Goal: Task Accomplishment & Management: Complete application form

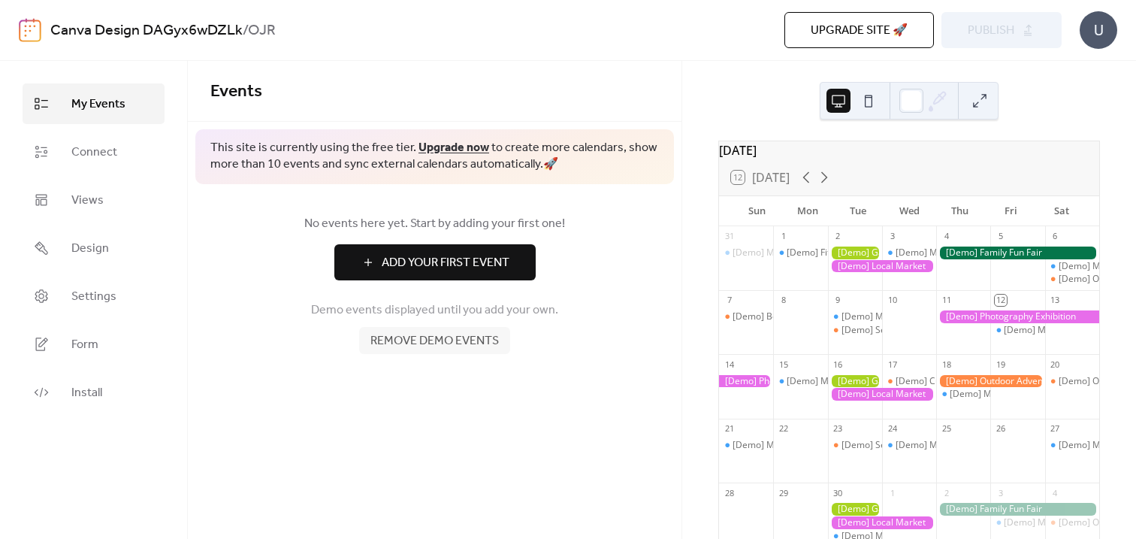
click at [456, 272] on span "Add Your First Event" at bounding box center [446, 263] width 128 height 18
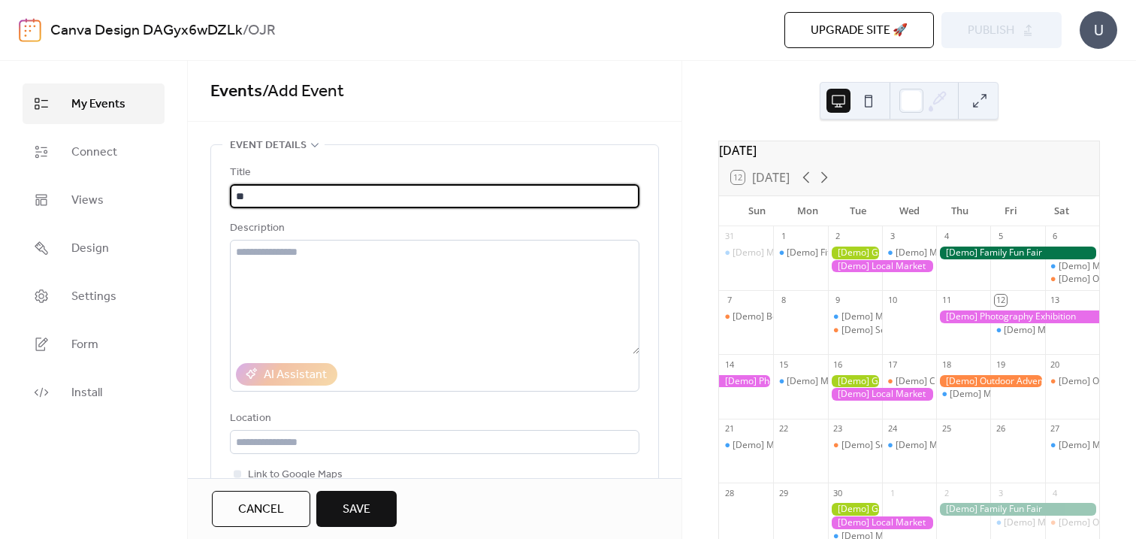
type input "*"
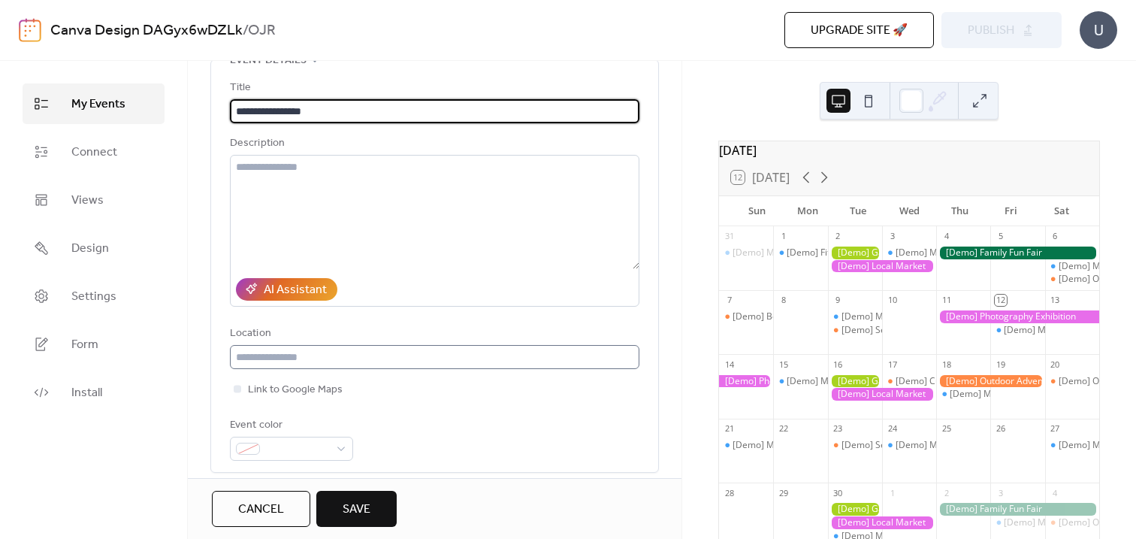
type input "**********"
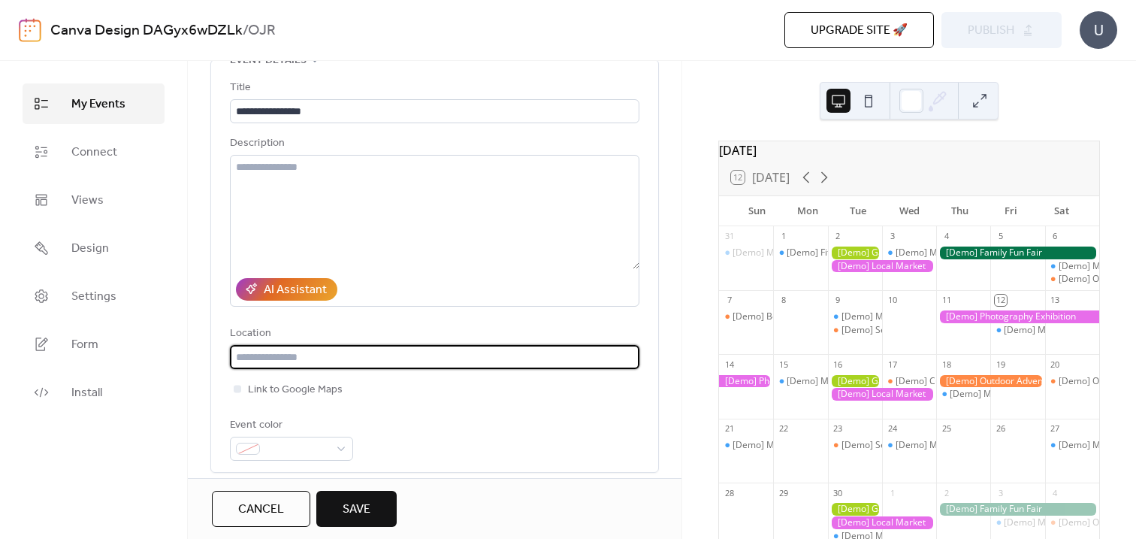
click at [345, 348] on input "text" at bounding box center [435, 357] width 410 height 24
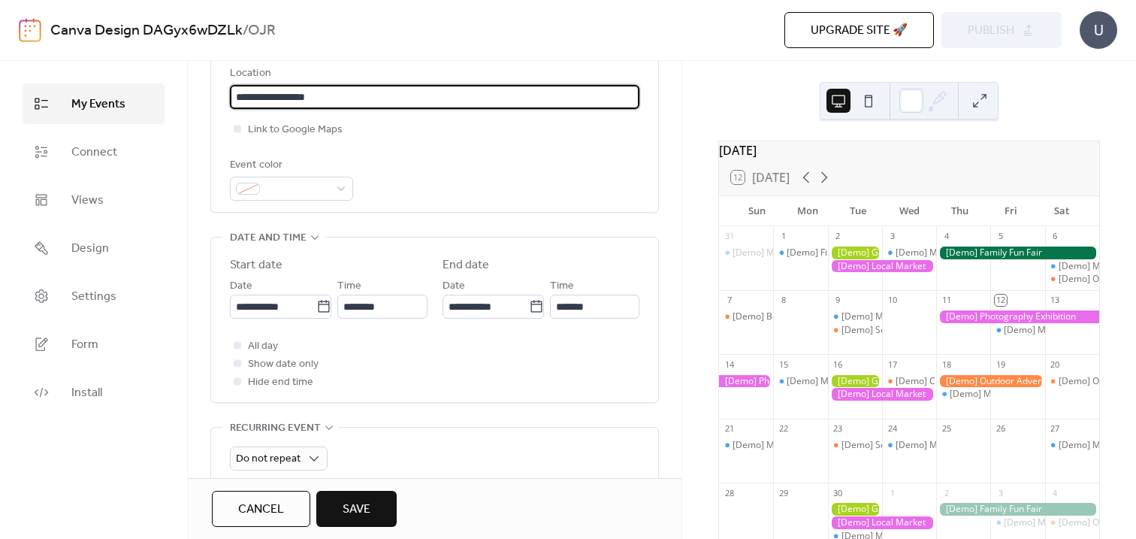
scroll to position [370, 0]
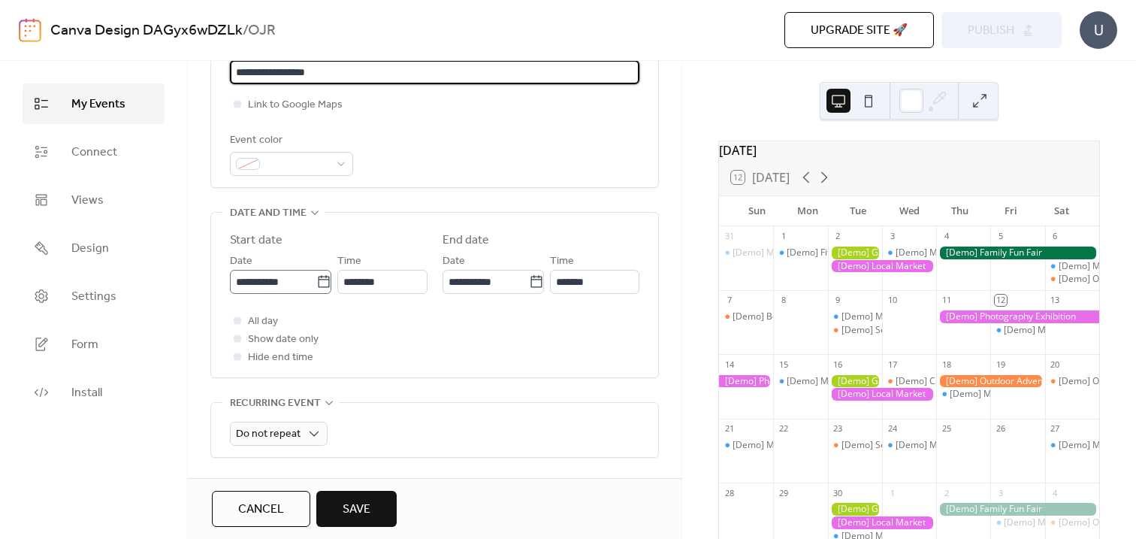
type input "**********"
click at [319, 284] on icon at bounding box center [323, 281] width 15 height 15
click at [316, 284] on input "**********" at bounding box center [273, 282] width 86 height 24
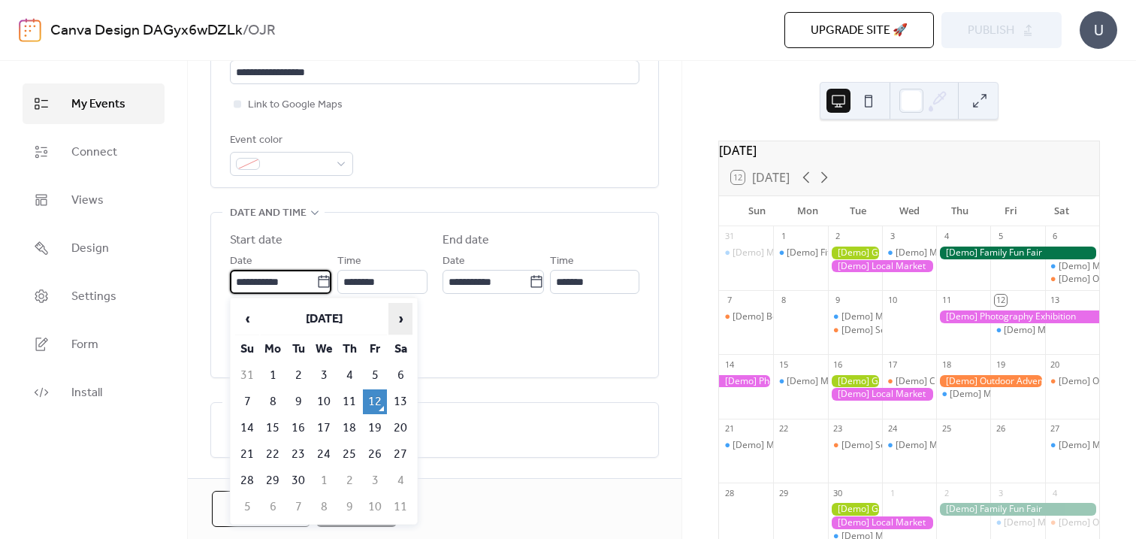
click at [398, 319] on span "›" at bounding box center [400, 319] width 23 height 30
click at [401, 443] on td "25" at bounding box center [400, 454] width 24 height 25
type input "**********"
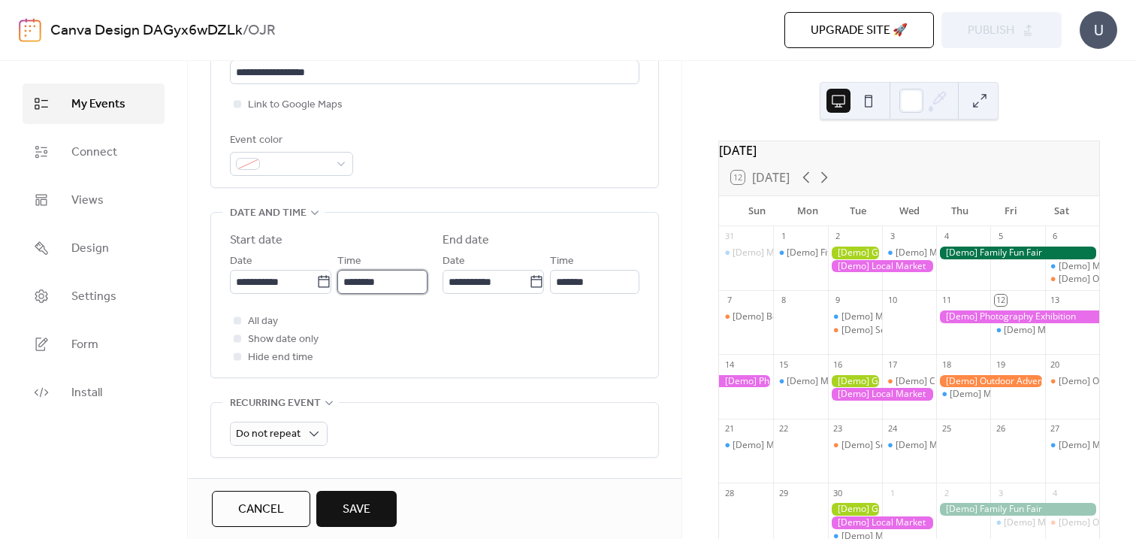
click at [349, 283] on input "********" at bounding box center [382, 282] width 90 height 24
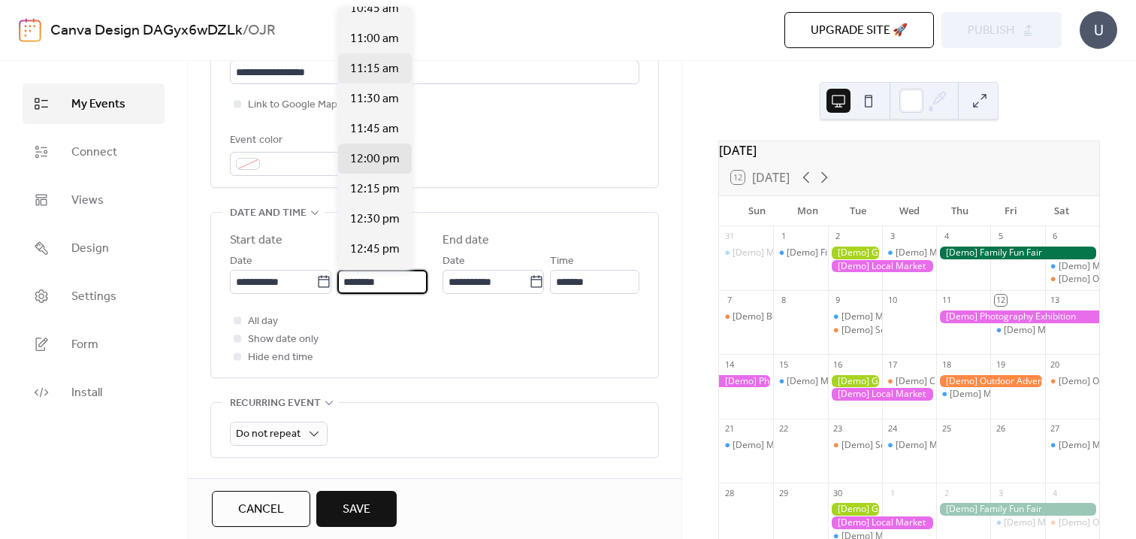
scroll to position [1299, 0]
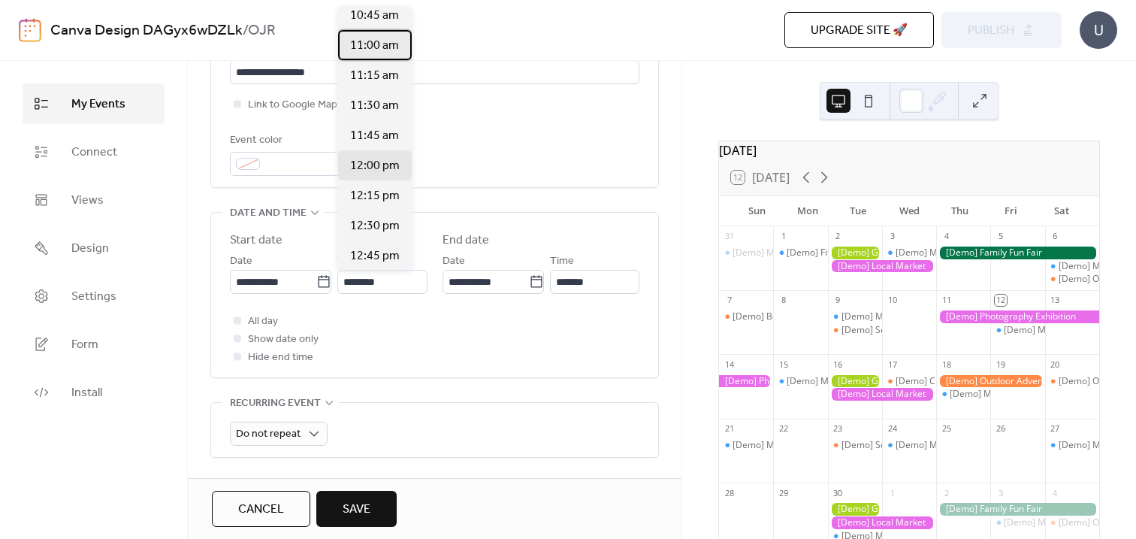
click at [373, 46] on span "11:00 am" at bounding box center [374, 46] width 49 height 18
type input "********"
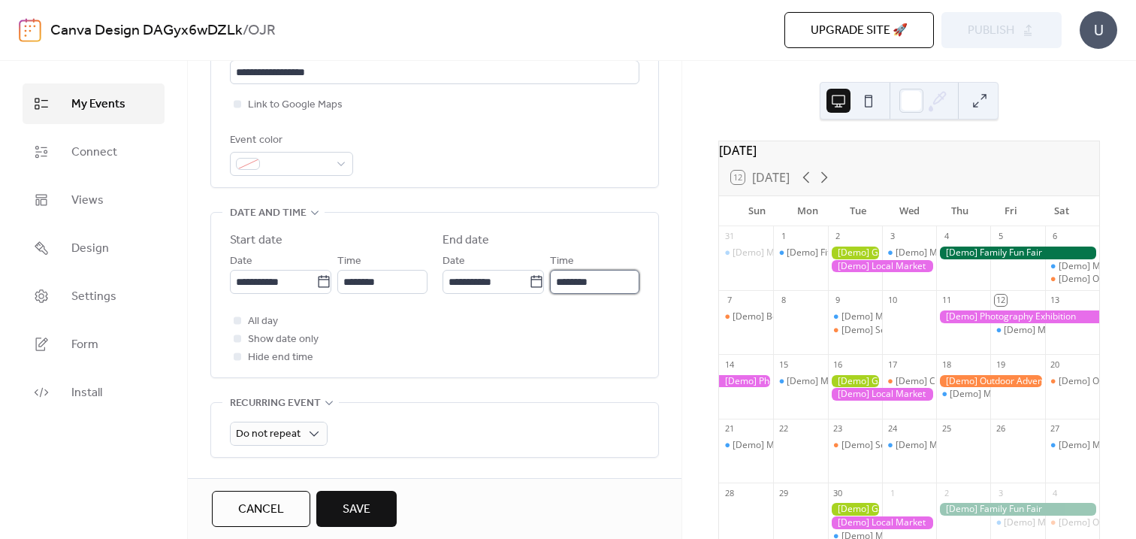
click at [609, 280] on input "********" at bounding box center [595, 282] width 90 height 24
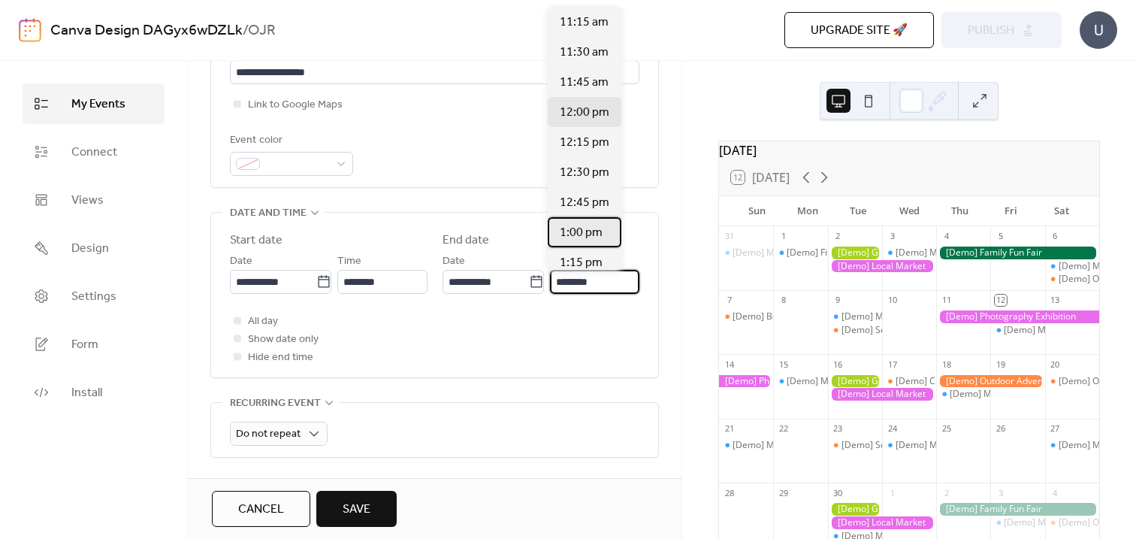
click at [597, 234] on span "1:00 pm" at bounding box center [581, 233] width 43 height 18
type input "*******"
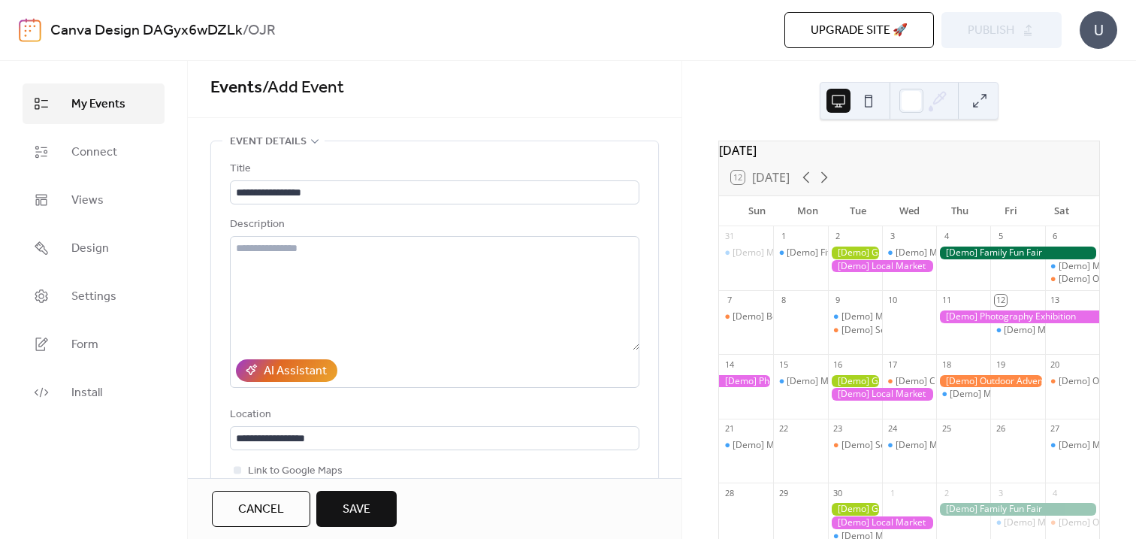
scroll to position [0, 0]
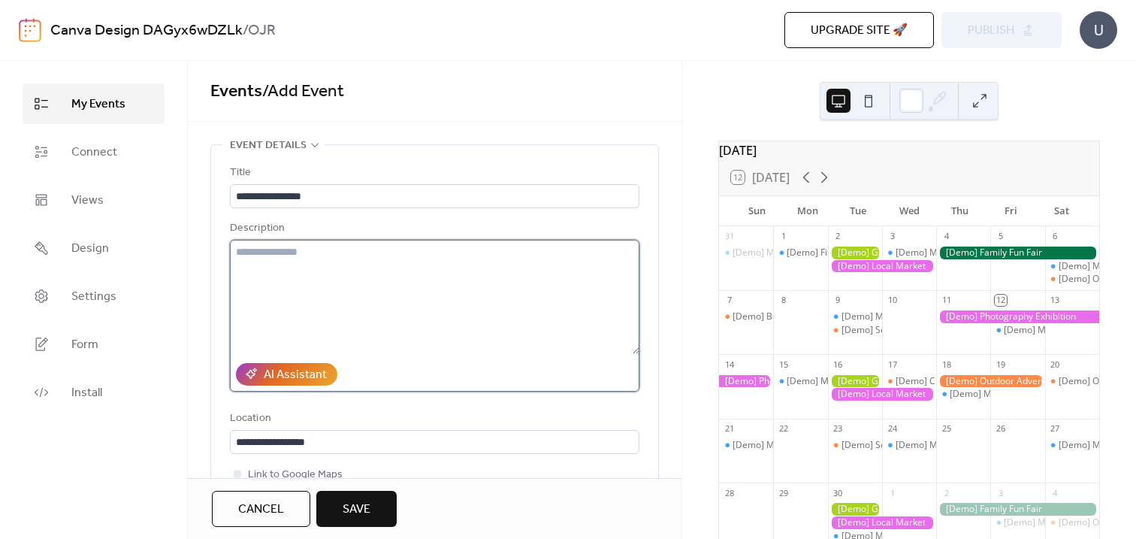
click at [340, 282] on textarea at bounding box center [435, 297] width 410 height 114
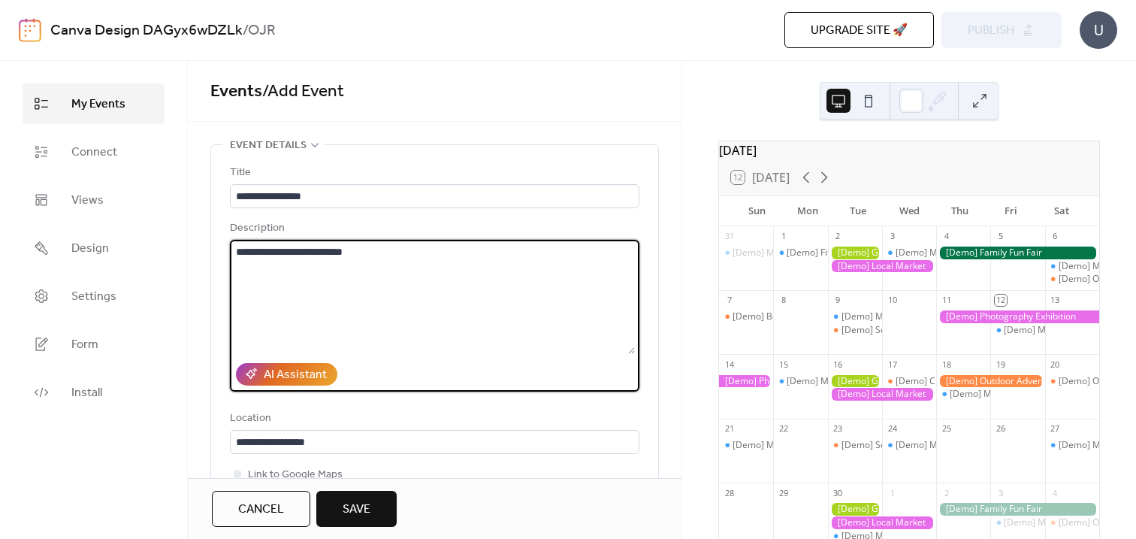
type textarea "**********"
click at [357, 509] on span "Save" at bounding box center [357, 509] width 28 height 18
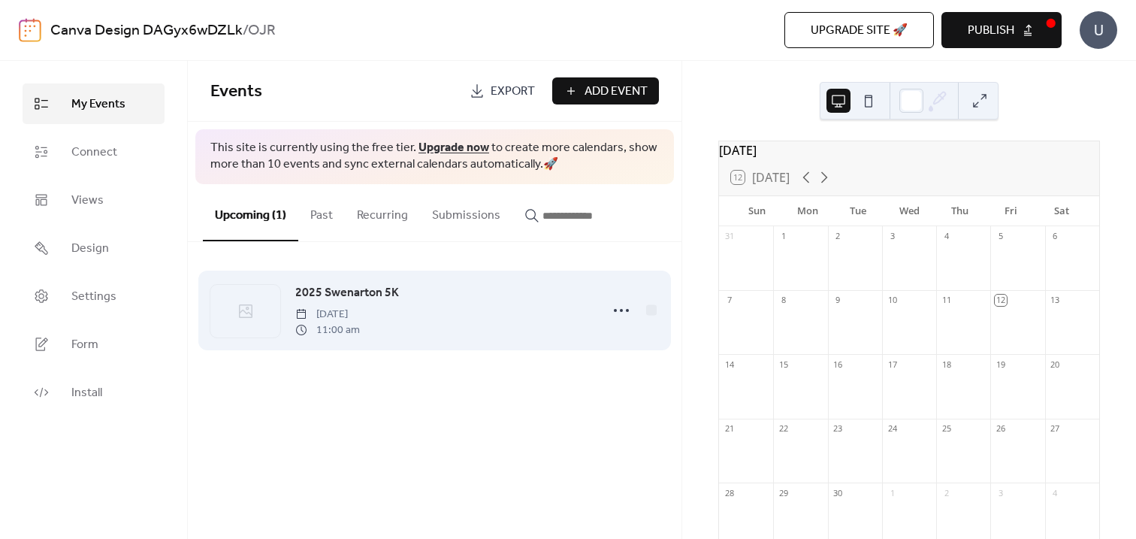
click at [462, 328] on div "2025 Swenarton 5K [DATE] 11:00 am" at bounding box center [443, 310] width 296 height 54
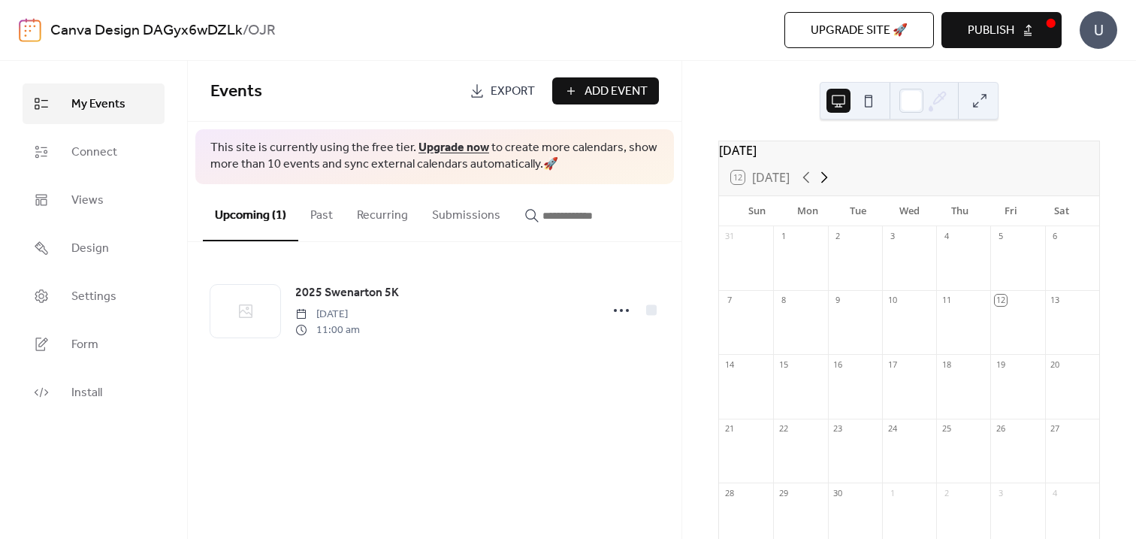
click at [833, 186] on icon at bounding box center [824, 177] width 18 height 18
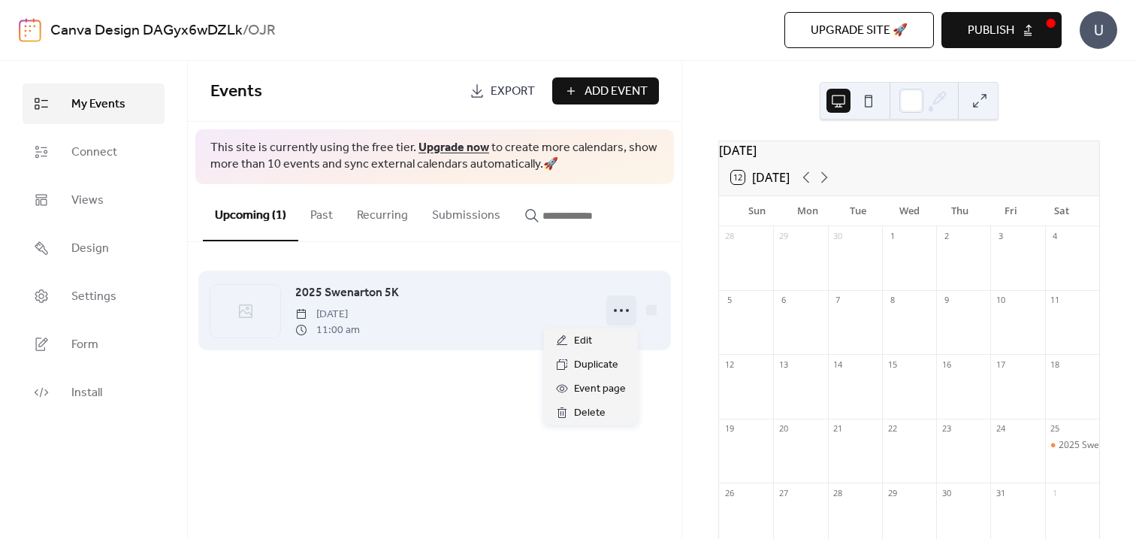
click at [623, 319] on icon at bounding box center [621, 310] width 24 height 24
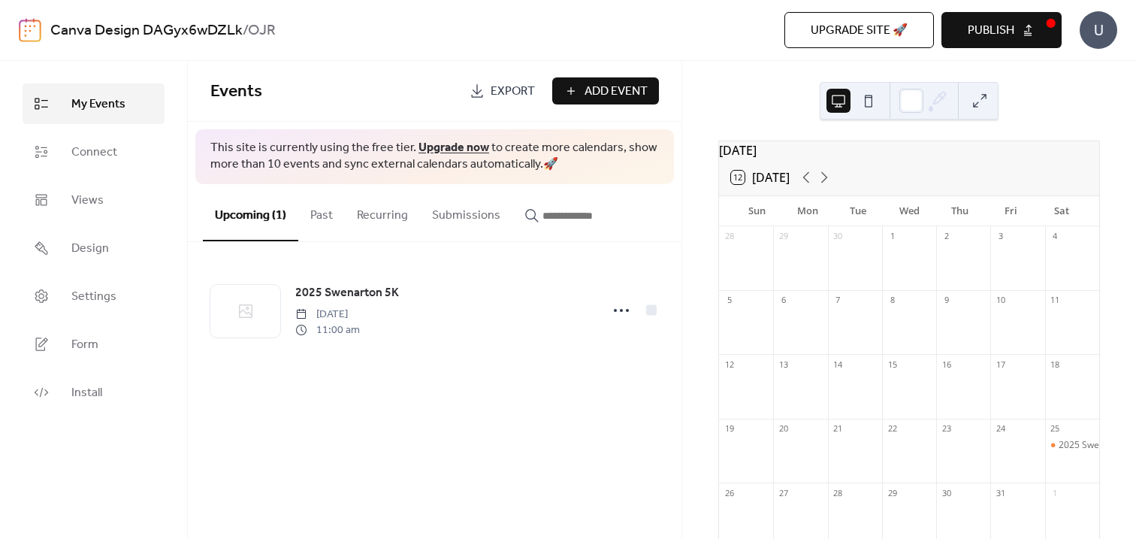
click at [451, 410] on div "Events Export Add Event This site is currently using the free tier. Upgrade now…" at bounding box center [435, 300] width 494 height 478
click at [1059, 452] on div "2025 Swenarton 5K" at bounding box center [1099, 445] width 81 height 13
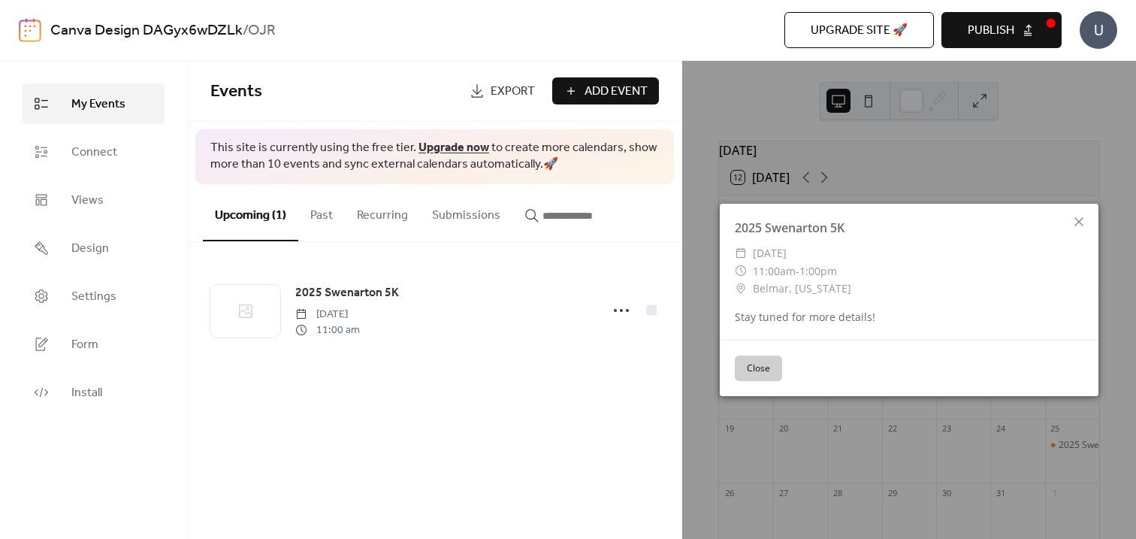
click at [1080, 222] on icon at bounding box center [1079, 221] width 9 height 9
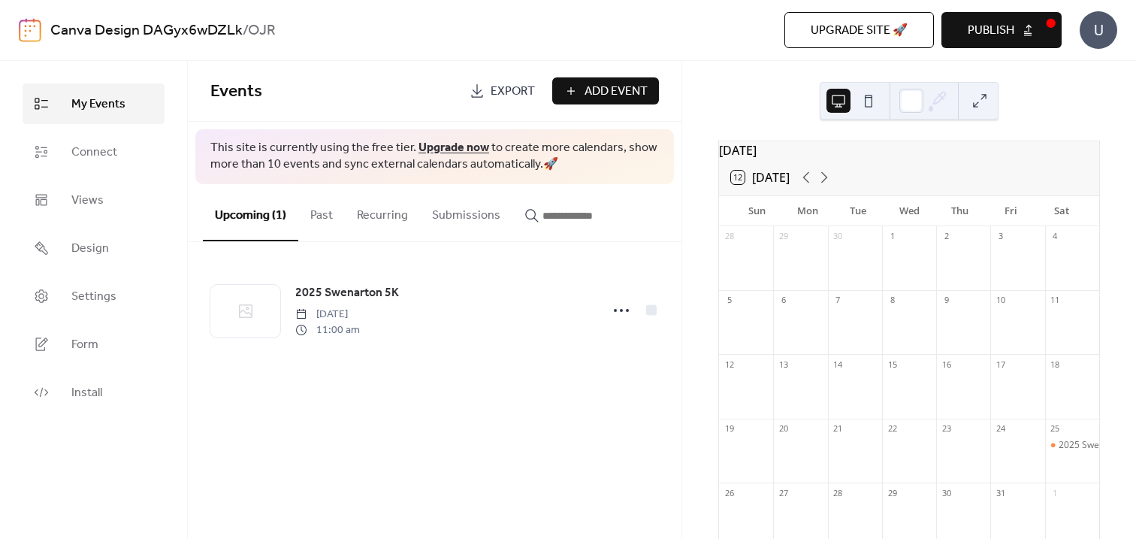
click at [864, 102] on button at bounding box center [869, 101] width 24 height 24
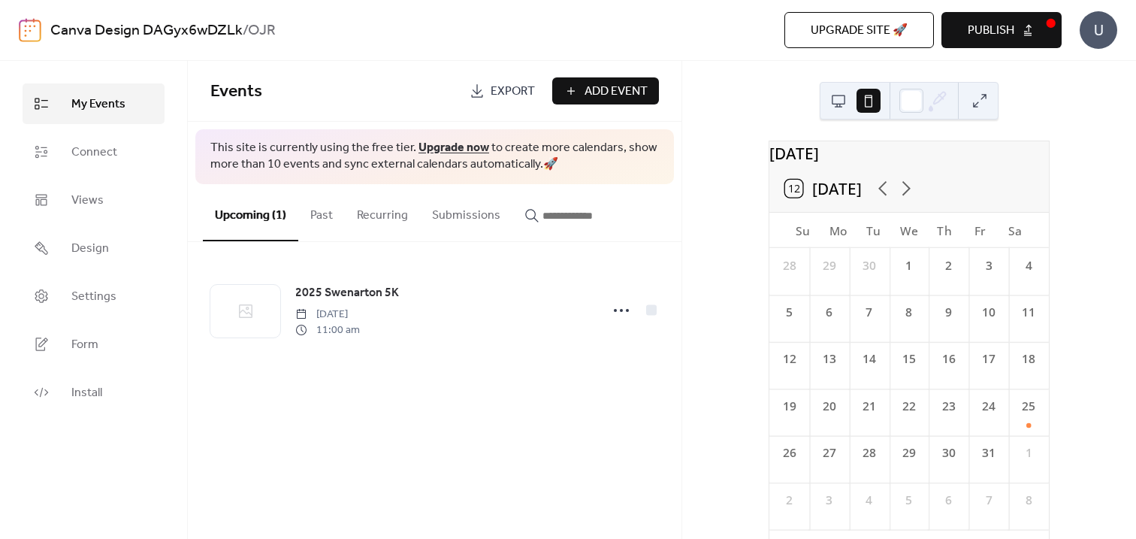
click at [842, 101] on button at bounding box center [839, 101] width 24 height 24
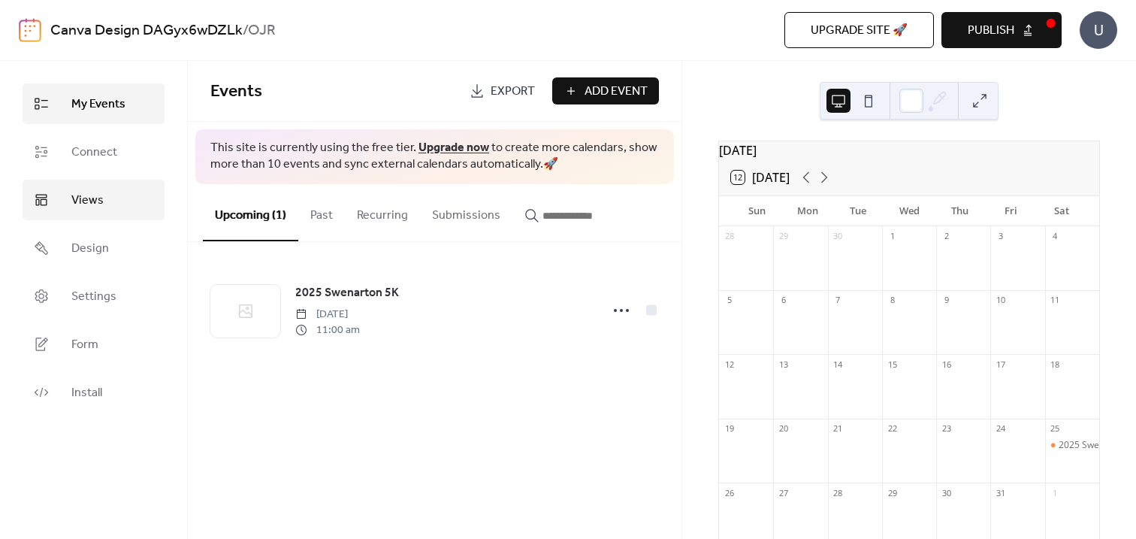
click at [103, 210] on link "Views" at bounding box center [94, 200] width 142 height 41
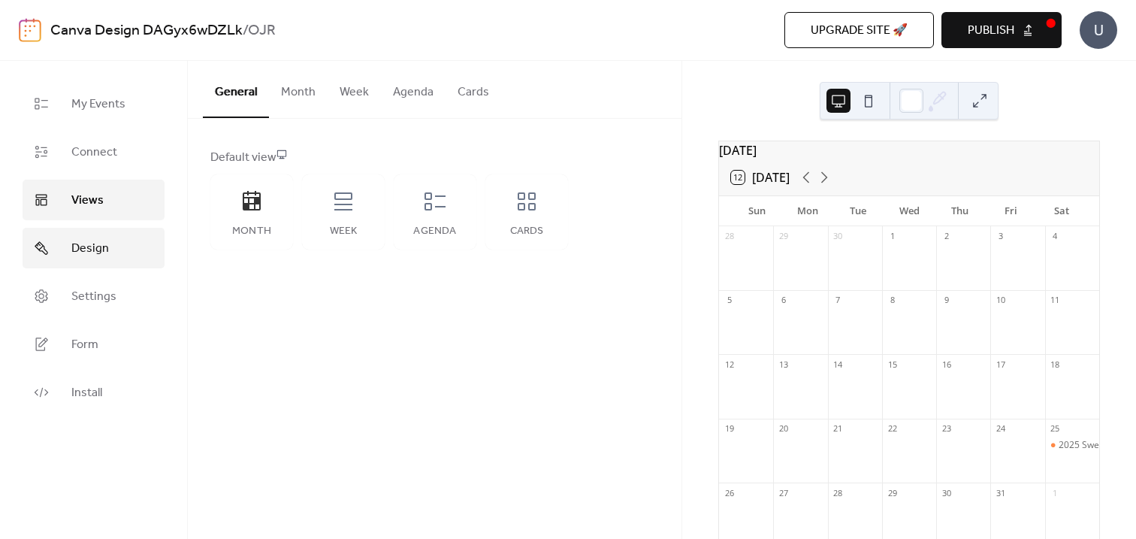
click at [116, 249] on link "Design" at bounding box center [94, 248] width 142 height 41
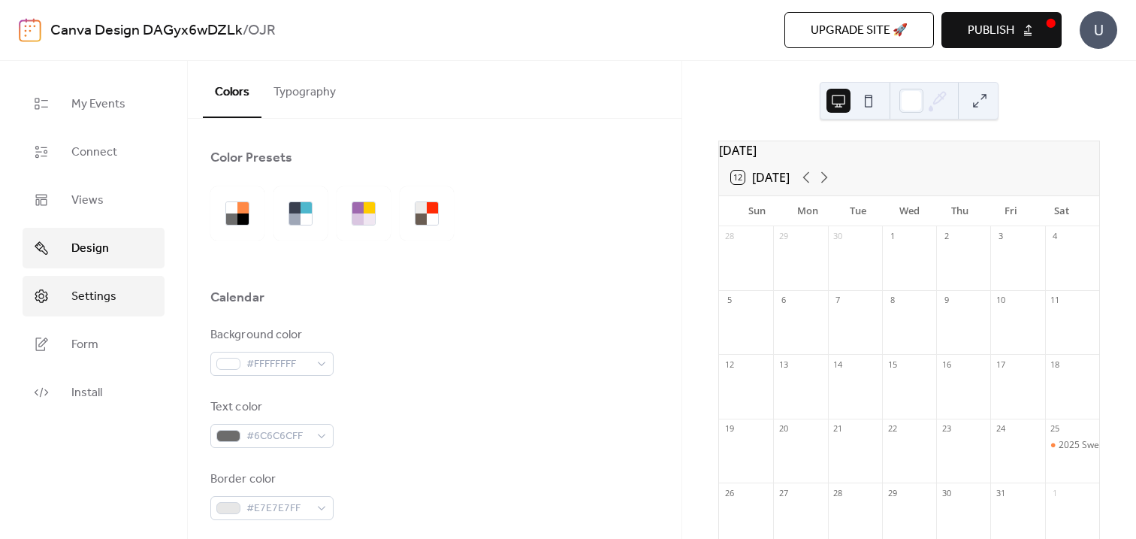
click at [107, 289] on span "Settings" at bounding box center [93, 297] width 45 height 18
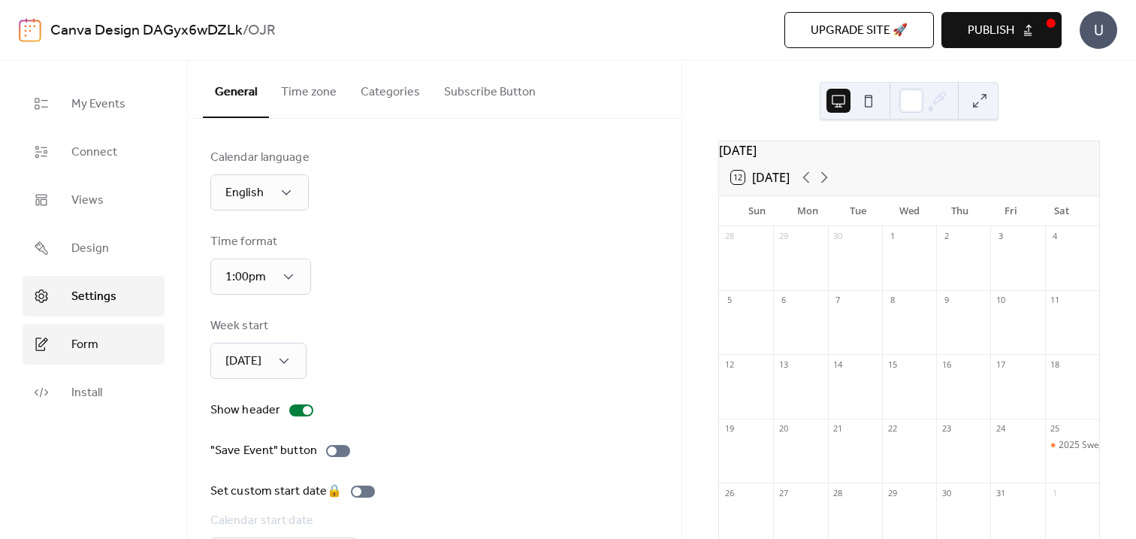
click at [103, 343] on link "Form" at bounding box center [94, 344] width 142 height 41
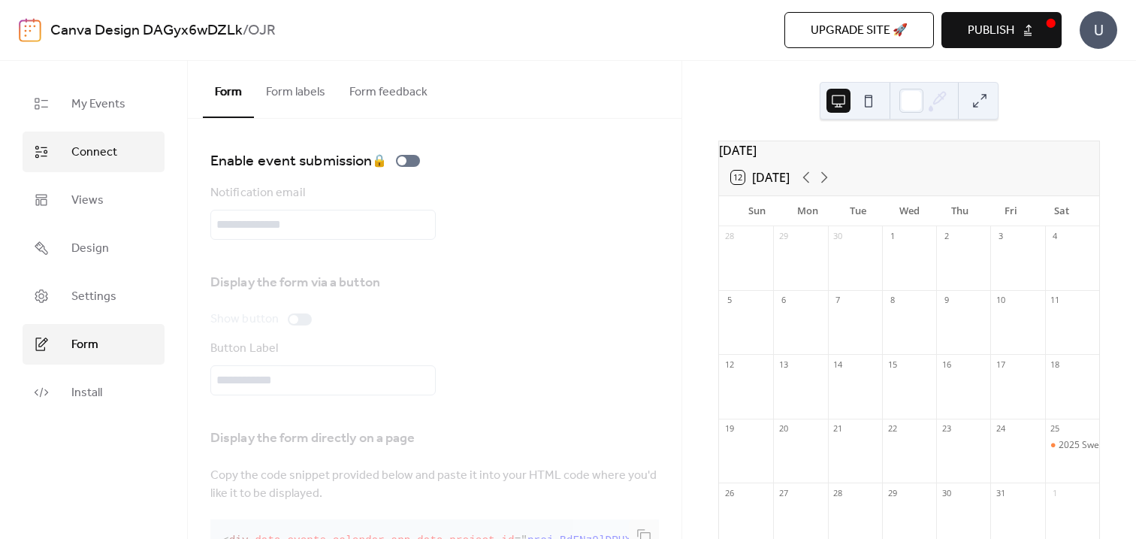
click at [108, 151] on span "Connect" at bounding box center [94, 153] width 46 height 18
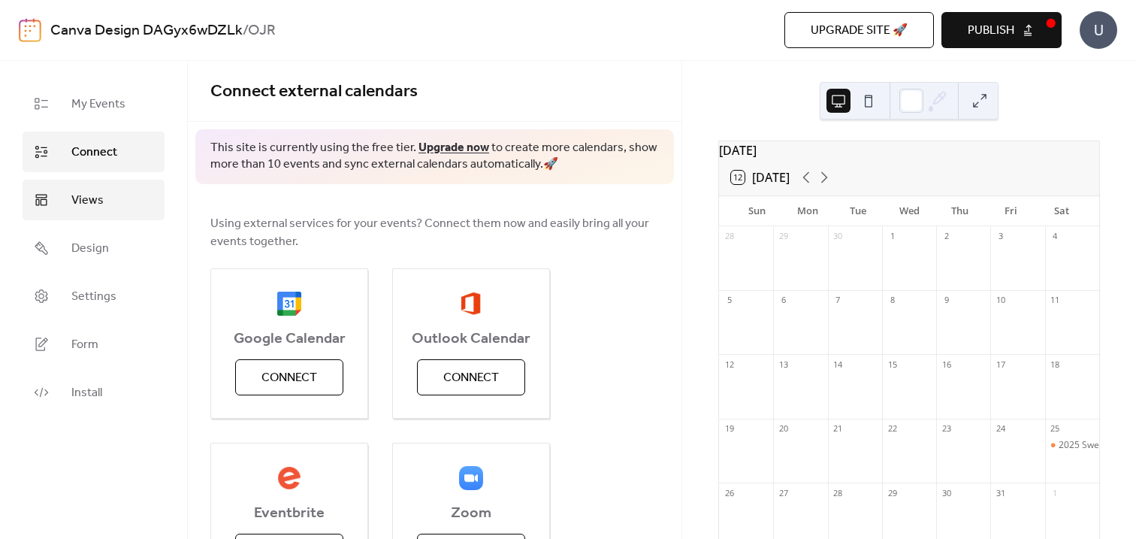
click at [106, 204] on link "Views" at bounding box center [94, 200] width 142 height 41
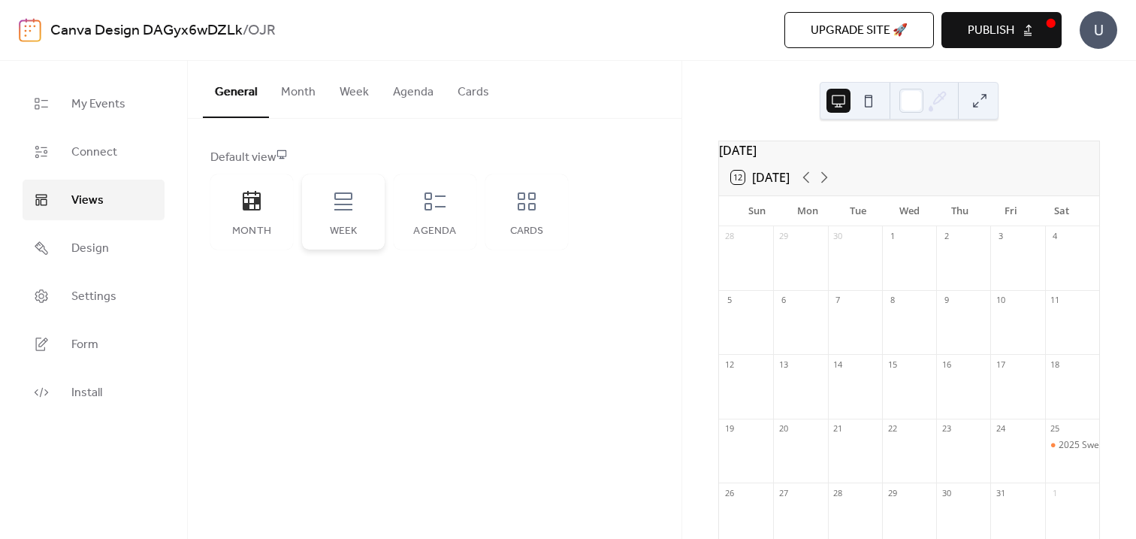
click at [349, 204] on icon at bounding box center [343, 201] width 18 height 18
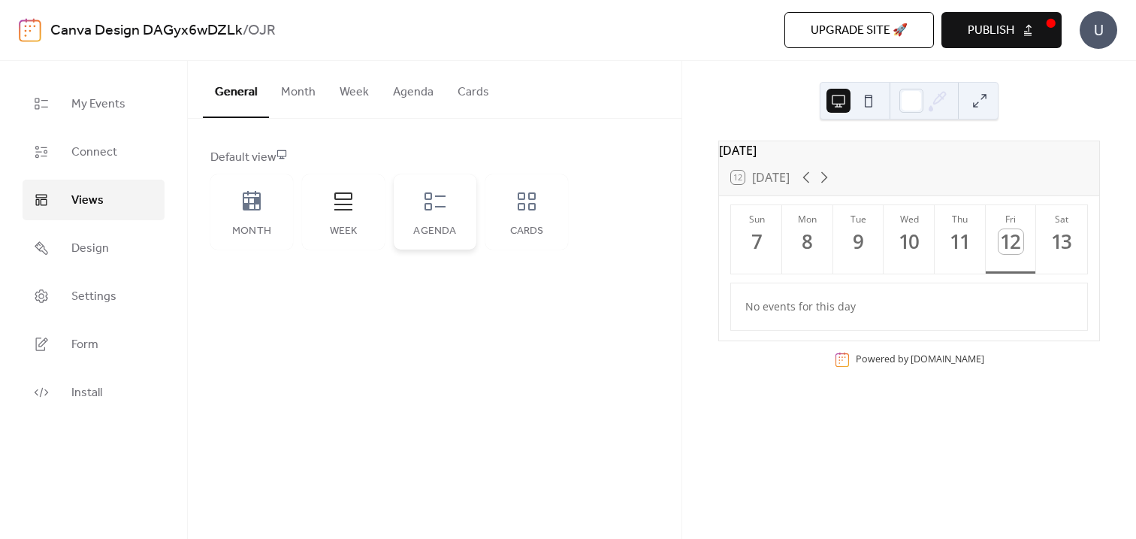
click at [444, 207] on icon at bounding box center [435, 201] width 24 height 24
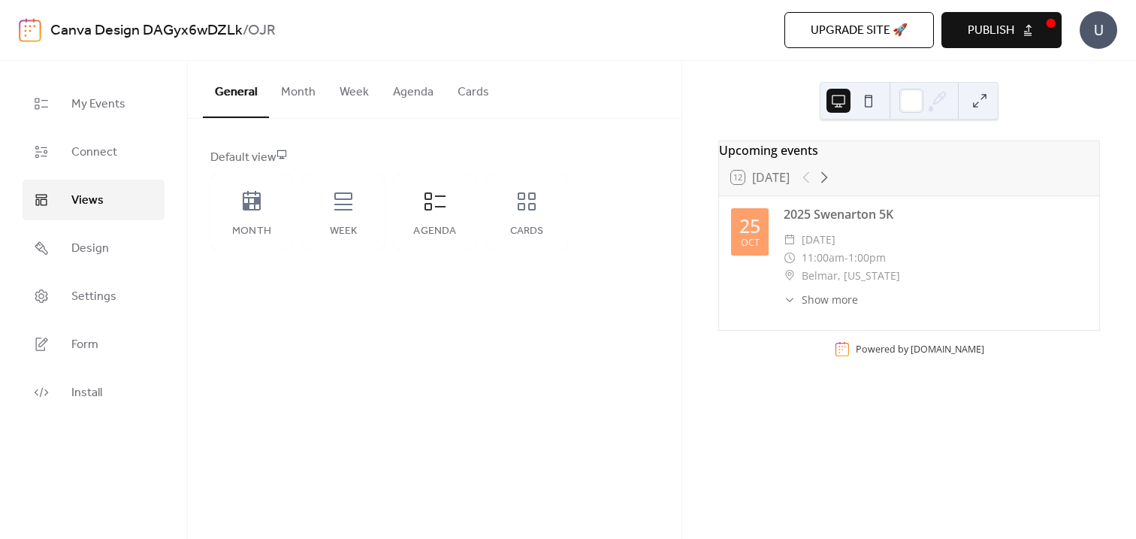
click at [978, 33] on span "Publish" at bounding box center [991, 31] width 47 height 18
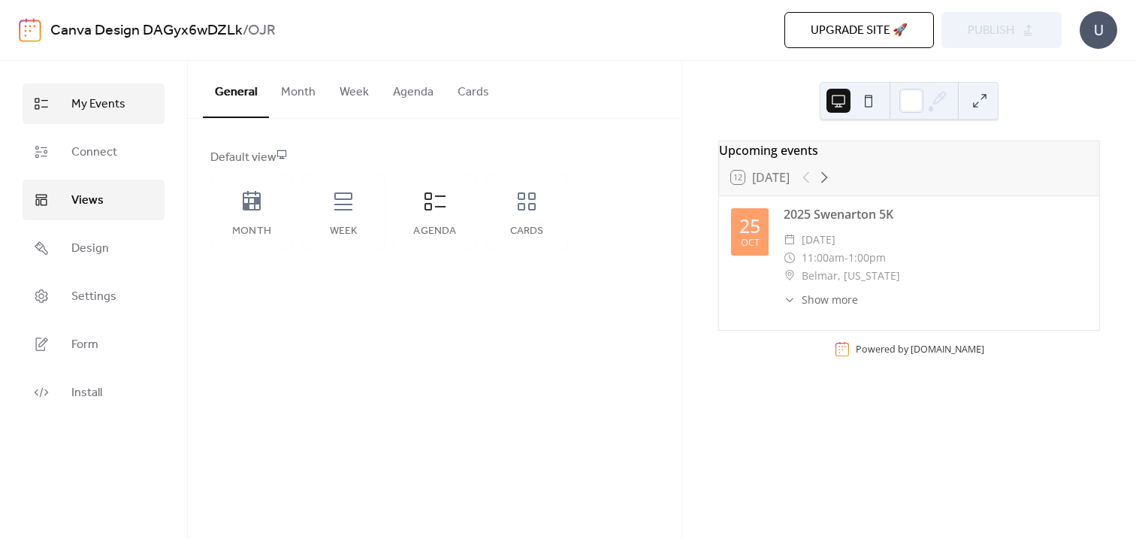
click at [110, 104] on span "My Events" at bounding box center [98, 104] width 54 height 18
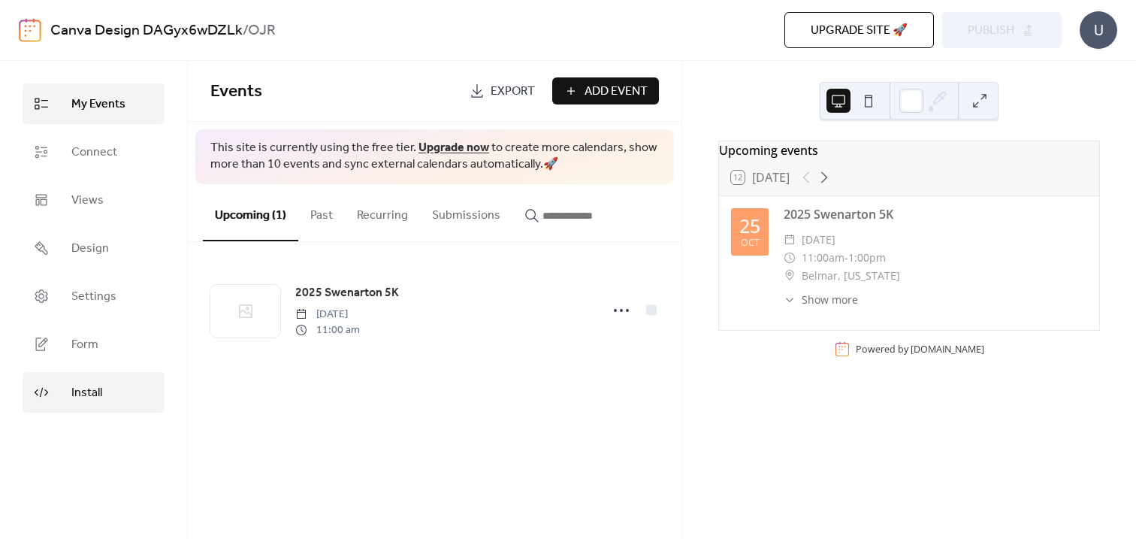
click at [82, 387] on span "Install" at bounding box center [86, 393] width 31 height 18
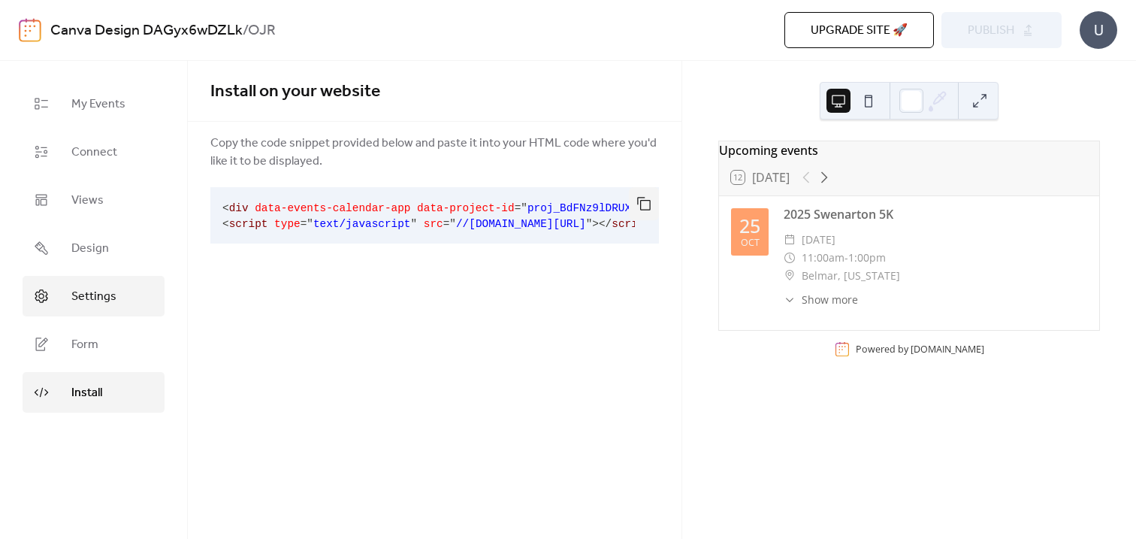
click at [93, 300] on span "Settings" at bounding box center [93, 297] width 45 height 18
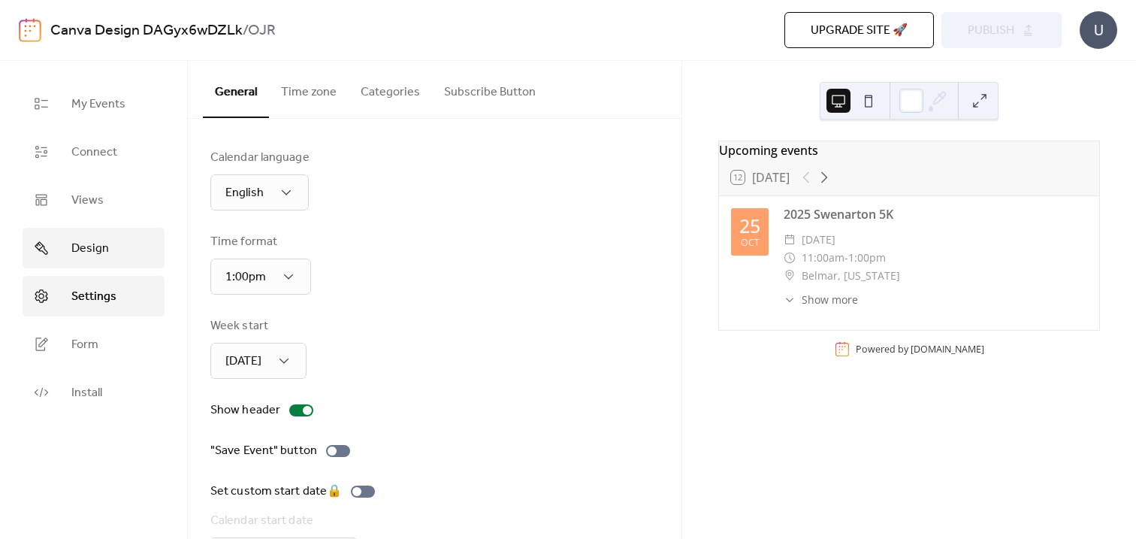
click at [93, 240] on span "Design" at bounding box center [90, 249] width 38 height 18
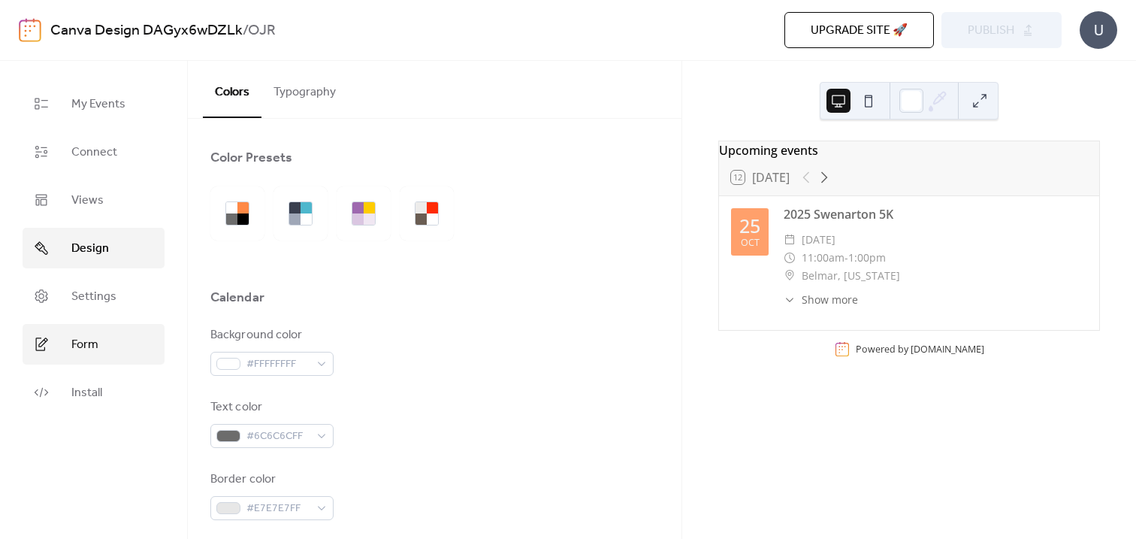
click at [98, 340] on span "Form" at bounding box center [84, 345] width 27 height 18
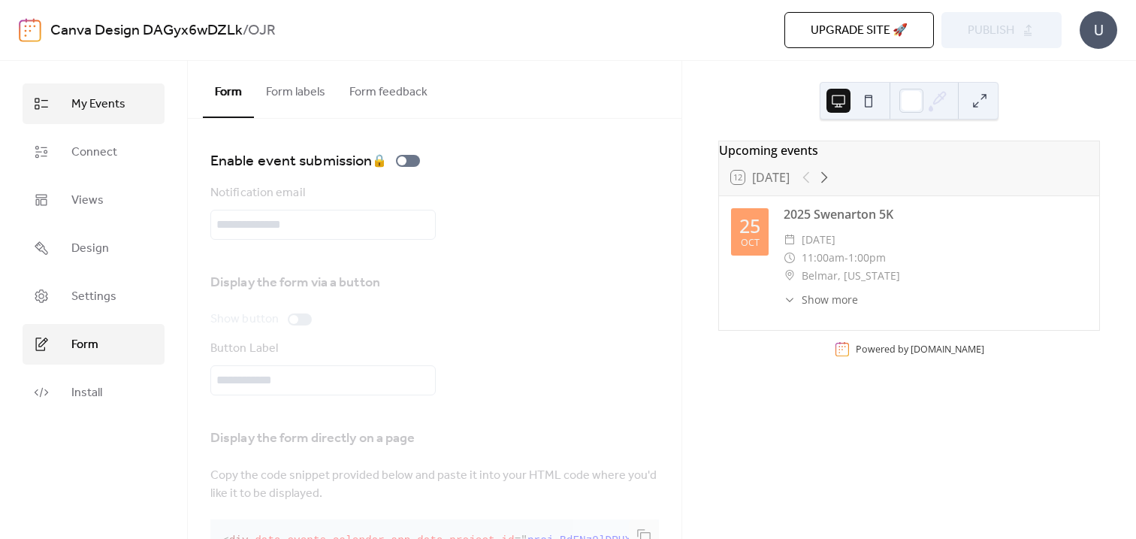
click at [123, 107] on span "My Events" at bounding box center [98, 104] width 54 height 18
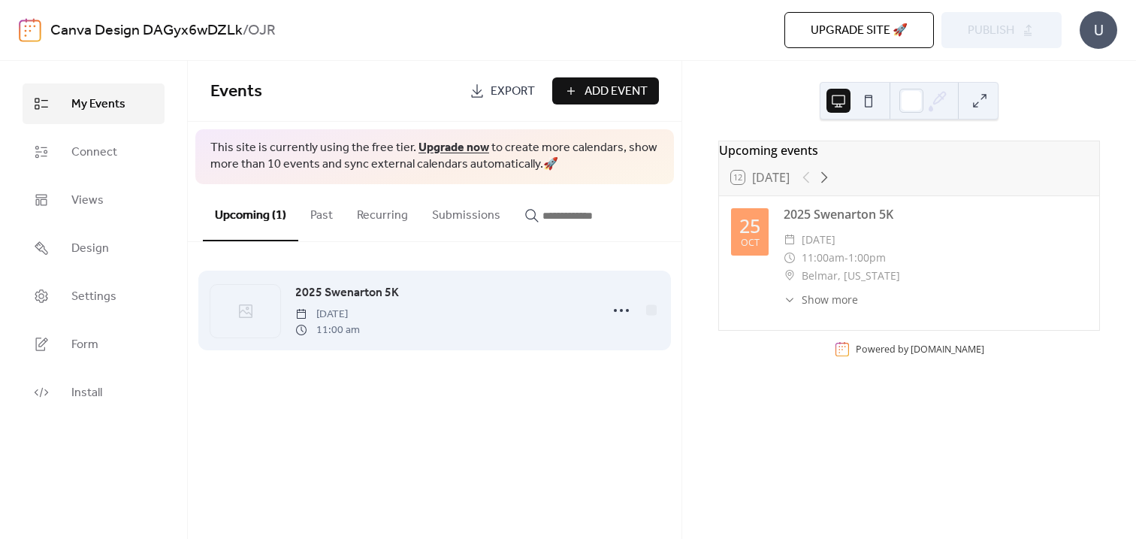
click at [313, 315] on span "[DATE]" at bounding box center [327, 315] width 65 height 16
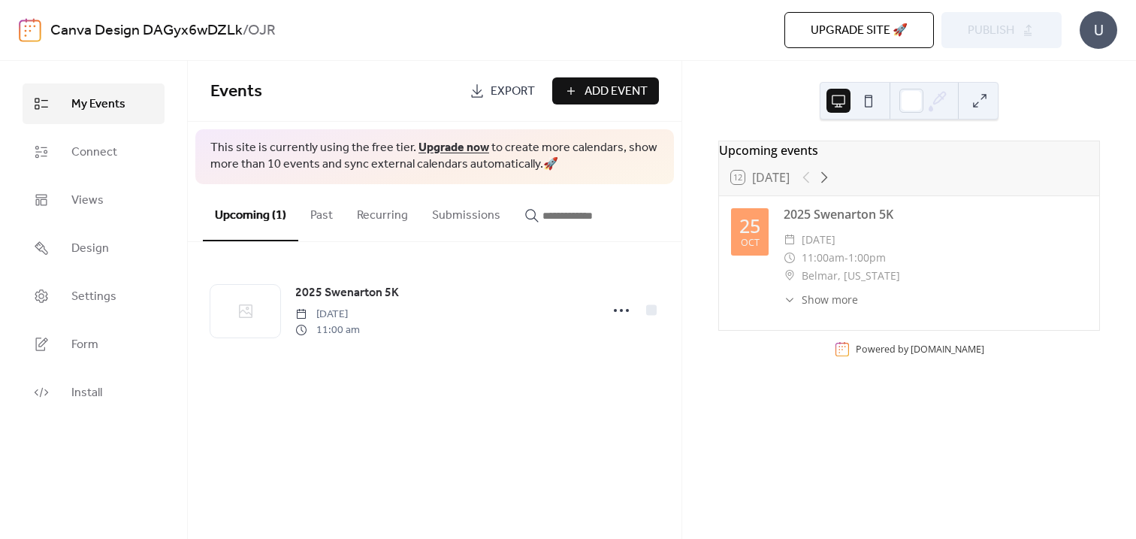
click at [781, 183] on div "12 [DATE]" at bounding box center [760, 178] width 59 height 14
click at [843, 307] on span "Show more" at bounding box center [830, 300] width 56 height 16
click at [975, 104] on button at bounding box center [980, 101] width 24 height 24
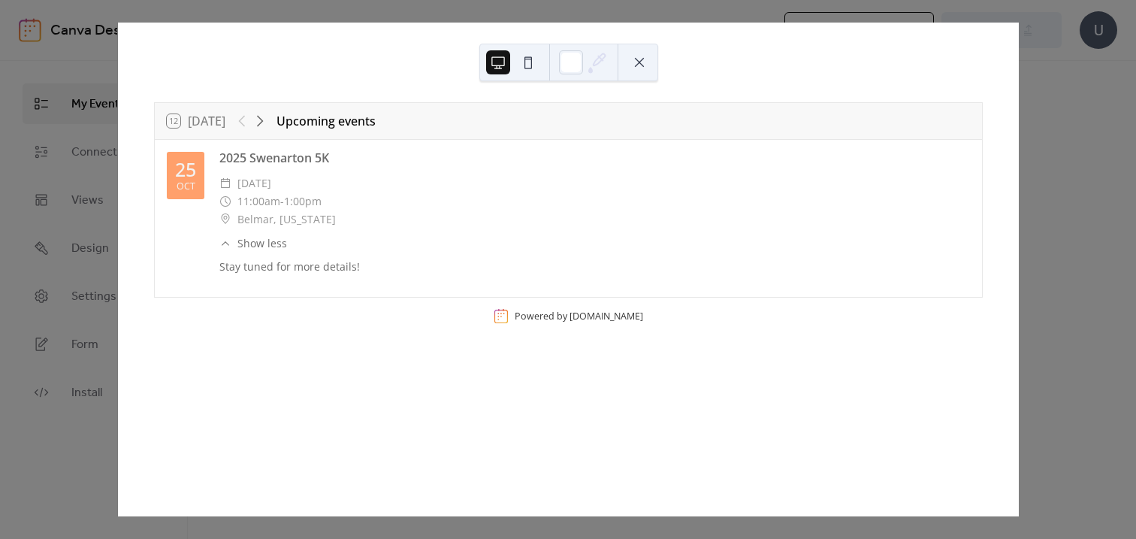
click at [1019, 54] on div "12 [DATE] Upcoming events [DATE] Swenarton 5K ​ [DATE] ​ 11:00am - 1:00pm ​ [GE…" at bounding box center [568, 270] width 902 height 494
click at [639, 64] on button at bounding box center [639, 62] width 24 height 24
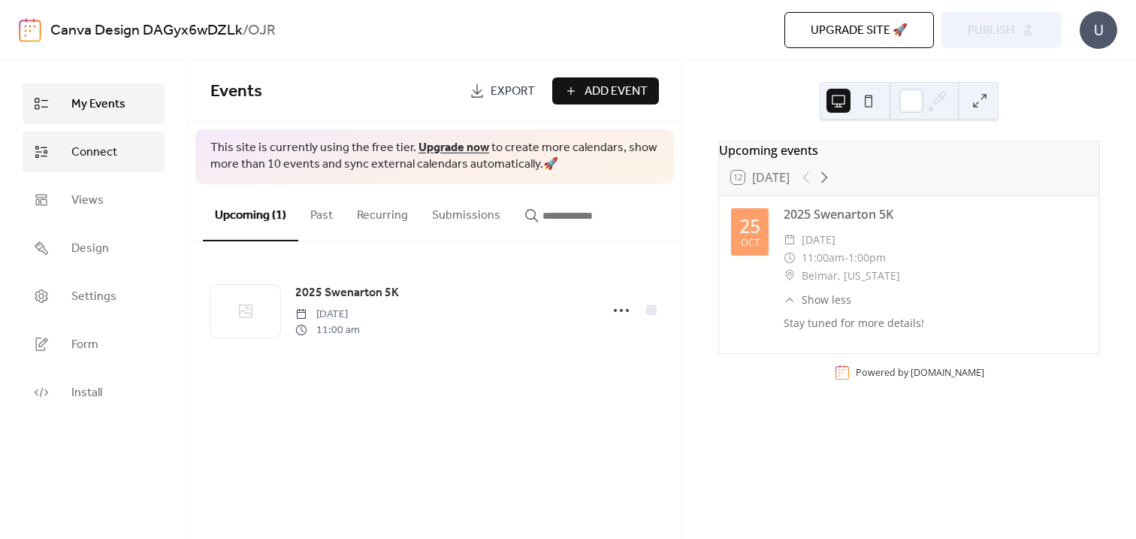
click at [96, 147] on span "Connect" at bounding box center [94, 153] width 46 height 18
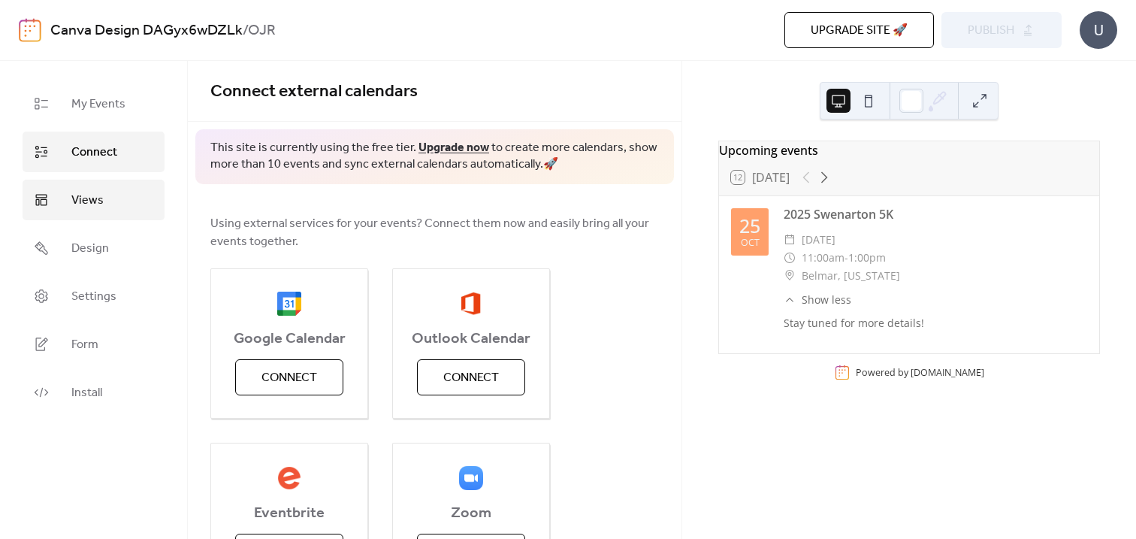
click at [98, 201] on span "Views" at bounding box center [87, 201] width 32 height 18
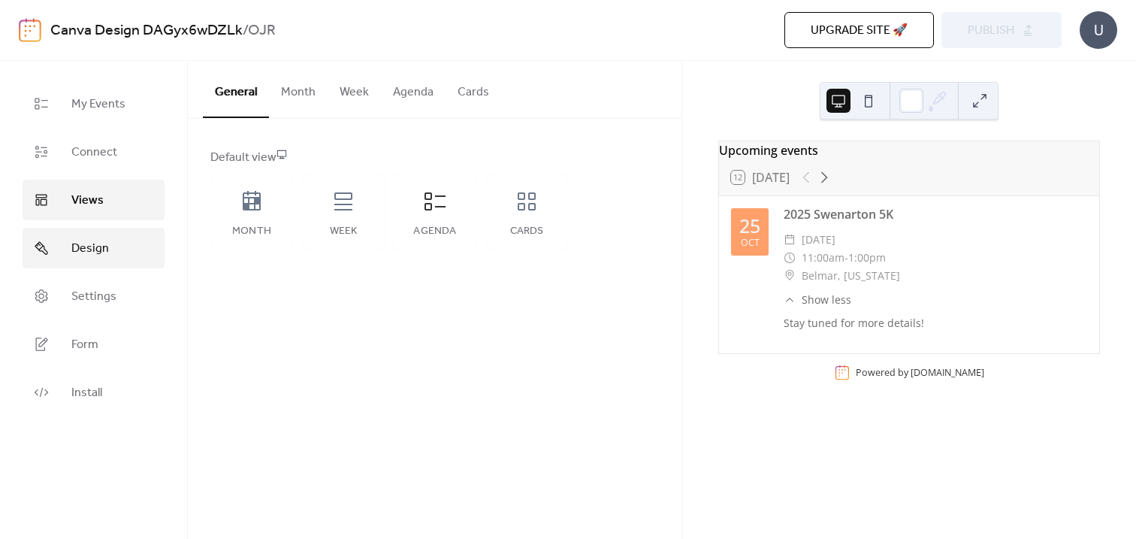
click at [116, 240] on link "Design" at bounding box center [94, 248] width 142 height 41
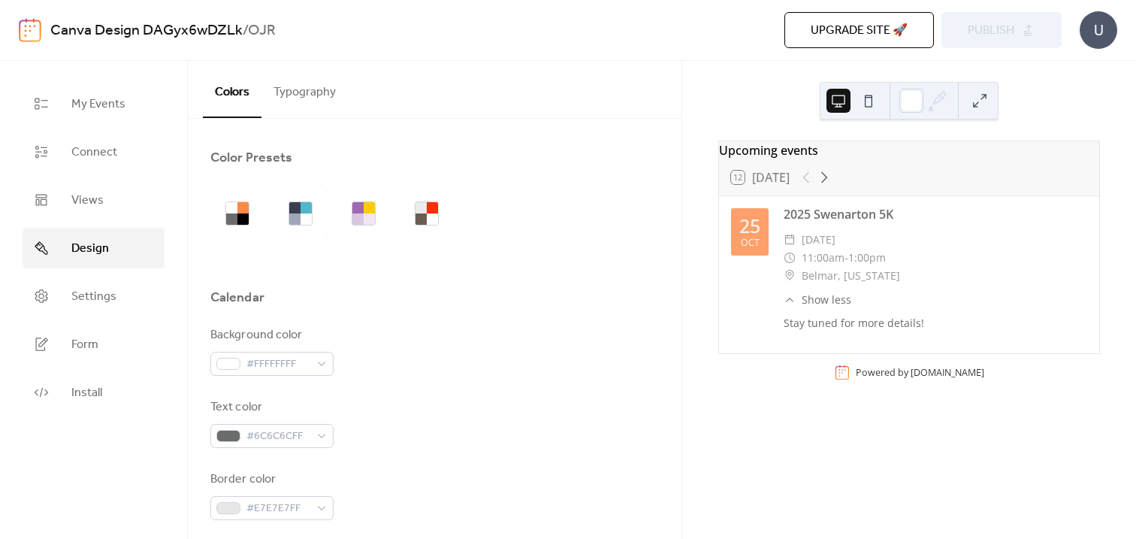
click at [764, 181] on div "12 [DATE]" at bounding box center [760, 178] width 59 height 14
click at [743, 184] on div "12 [DATE]" at bounding box center [760, 178] width 59 height 14
click at [769, 230] on div "[DATE] Swenarton 5K ​ [DATE] ​ 11:00am - 1:00pm ​ [GEOGRAPHIC_DATA], [US_STATE]…" at bounding box center [909, 267] width 356 height 125
click at [754, 255] on div "[DATE]" at bounding box center [750, 231] width 38 height 47
click at [860, 352] on div "[DATE] Swenarton 5K ​ [DATE] ​ 11:00am - 1:00pm ​ [GEOGRAPHIC_DATA], [US_STATE]…" at bounding box center [909, 274] width 380 height 157
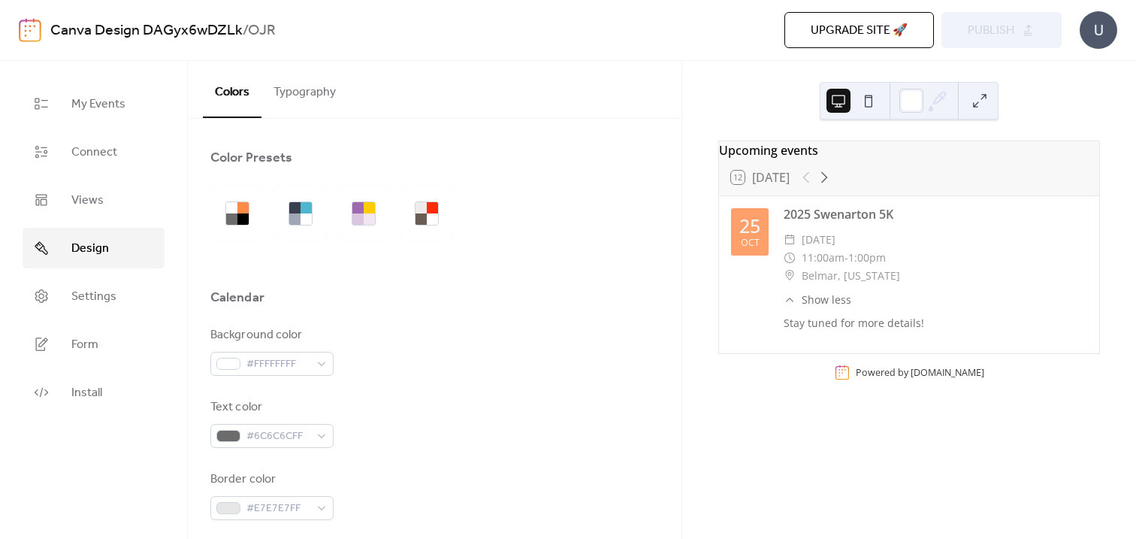
click at [978, 104] on button at bounding box center [980, 101] width 24 height 24
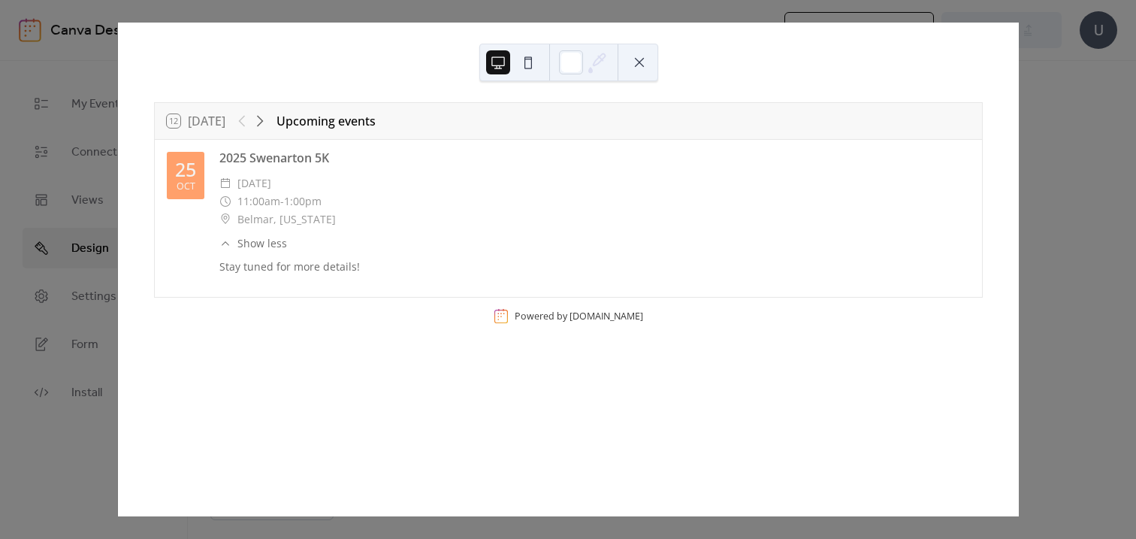
click at [642, 61] on button at bounding box center [639, 62] width 24 height 24
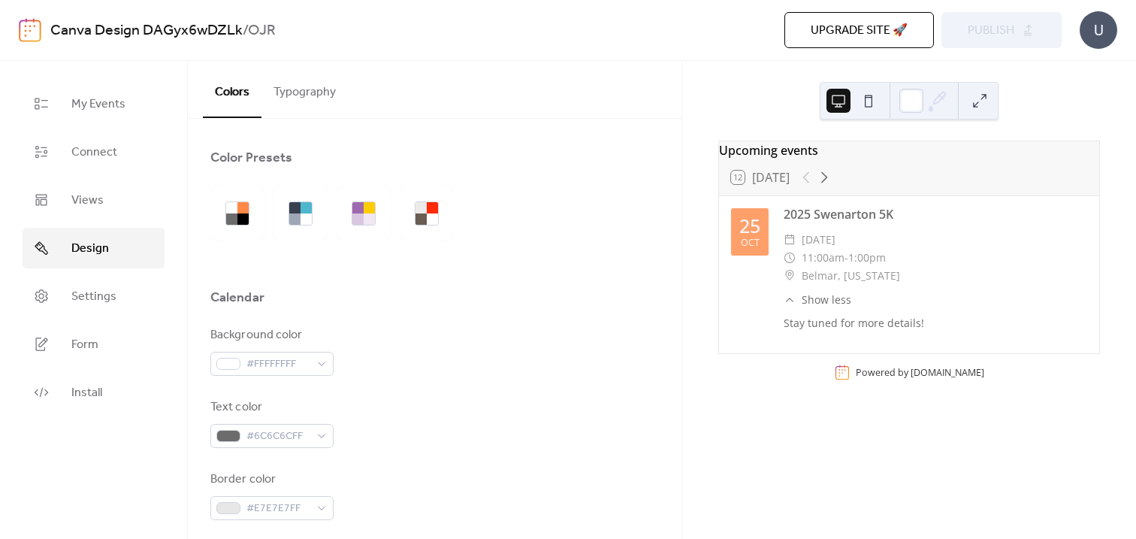
click at [1084, 44] on div "U" at bounding box center [1099, 30] width 38 height 38
click at [1031, 86] on div "Upcoming events 12 [DATE] [DATE] Swenarton 5K ​ [DATE] ​ 11:00am - 1:00pm ​ [GE…" at bounding box center [909, 300] width 454 height 478
click at [80, 198] on span "Views" at bounding box center [87, 201] width 32 height 18
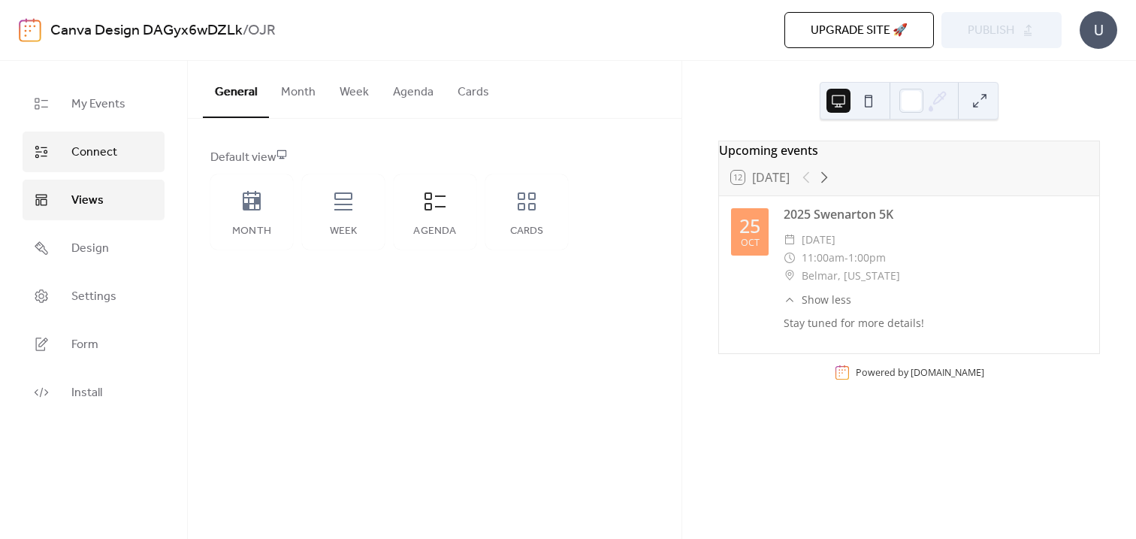
click at [96, 152] on span "Connect" at bounding box center [94, 153] width 46 height 18
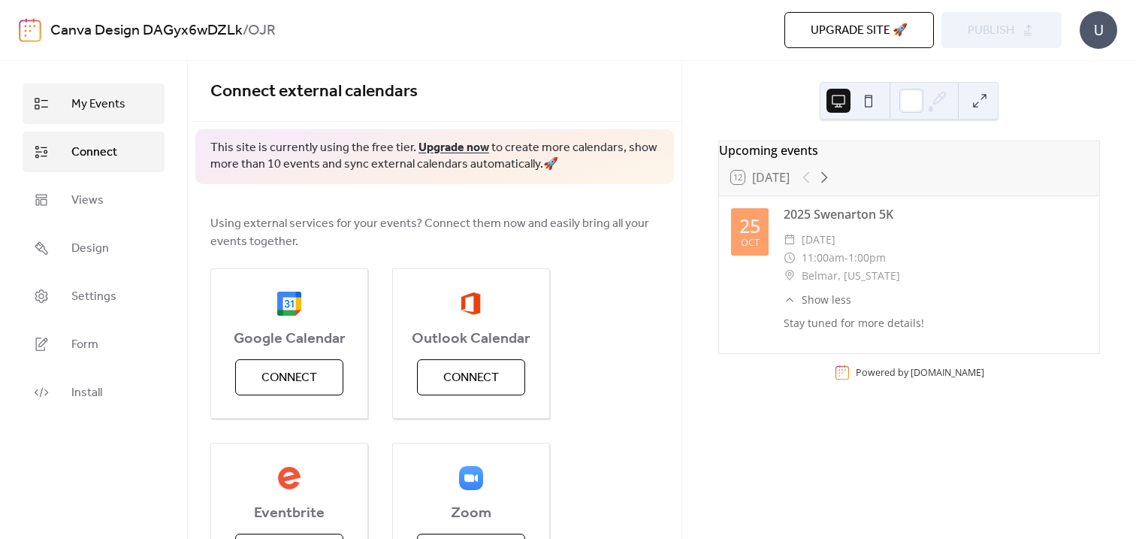
click at [101, 103] on span "My Events" at bounding box center [98, 104] width 54 height 18
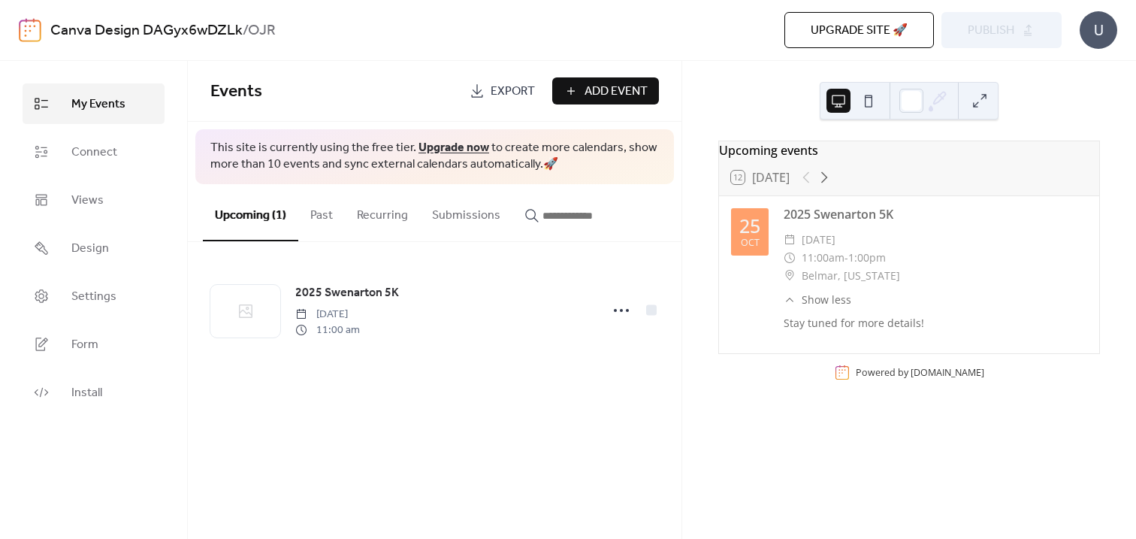
click at [1007, 32] on div "Upgrade site 🚀 Preview Publish" at bounding box center [798, 30] width 528 height 36
click at [107, 241] on link "Design" at bounding box center [94, 248] width 142 height 41
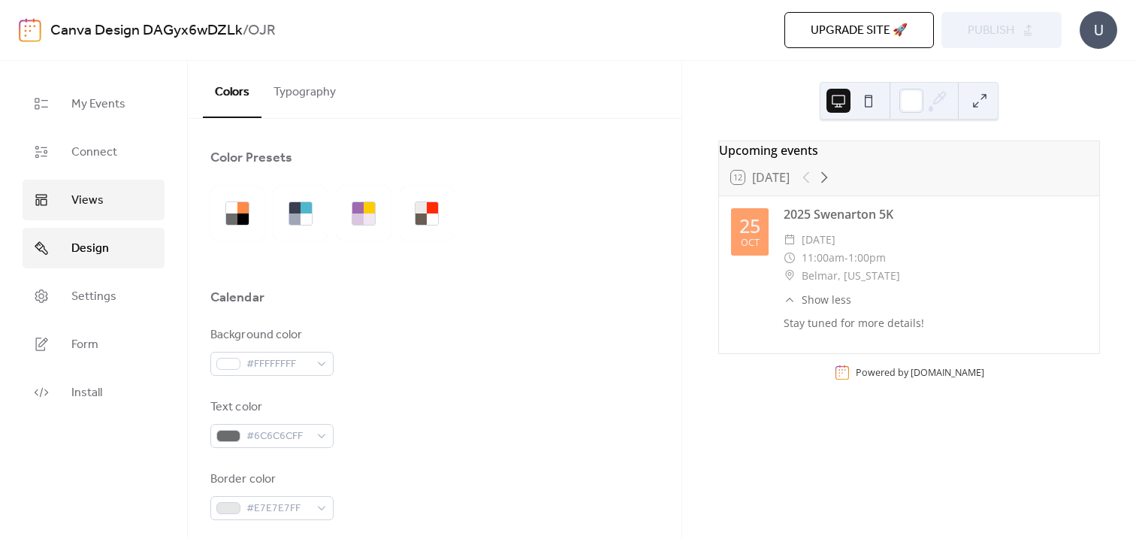
click at [83, 210] on span "Views" at bounding box center [87, 201] width 32 height 18
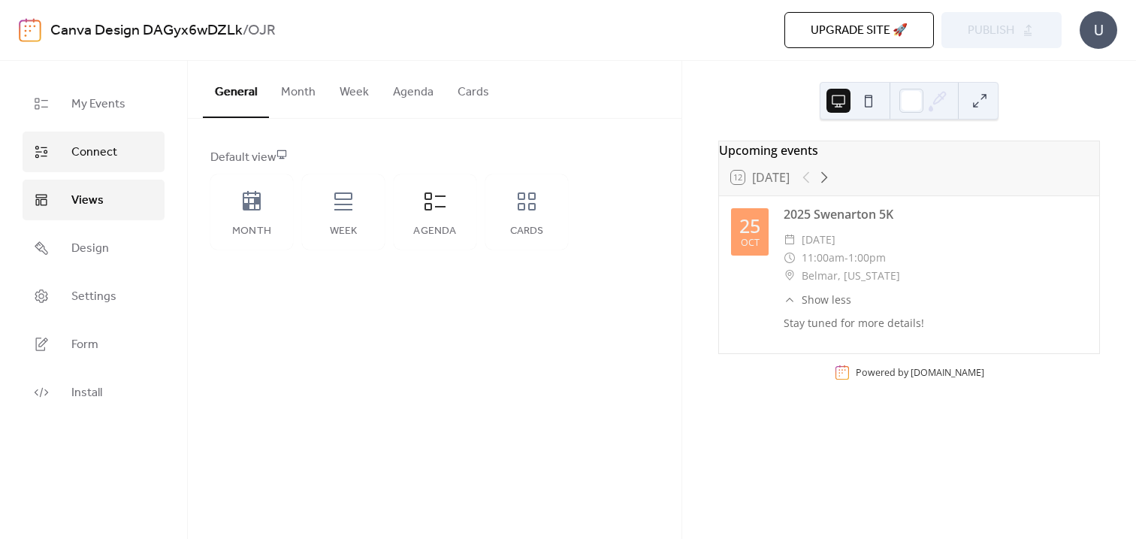
click at [107, 148] on span "Connect" at bounding box center [94, 153] width 46 height 18
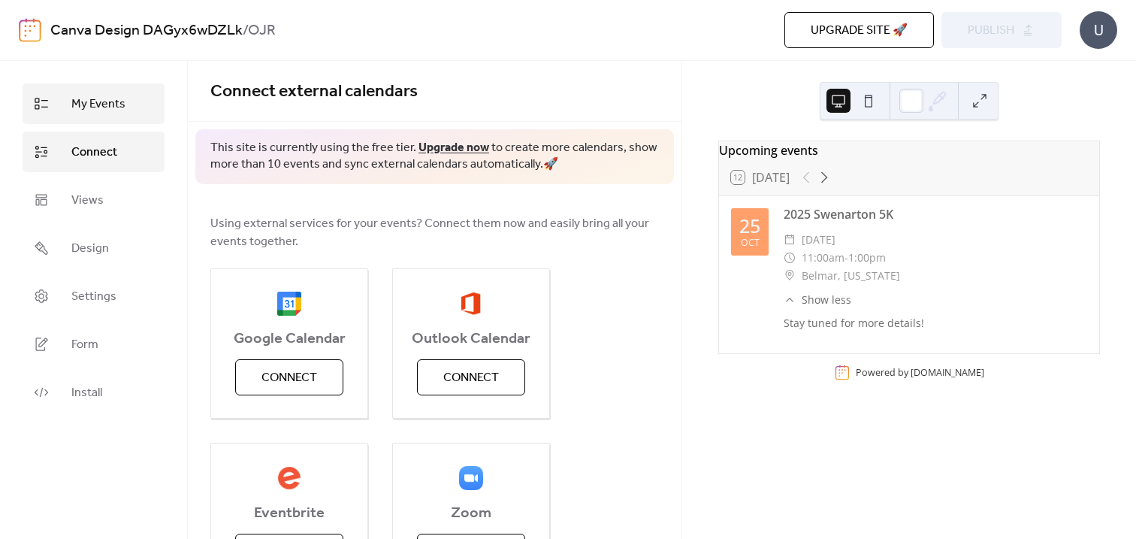
click at [108, 101] on span "My Events" at bounding box center [98, 104] width 54 height 18
